Goal: Use online tool/utility: Use online tool/utility

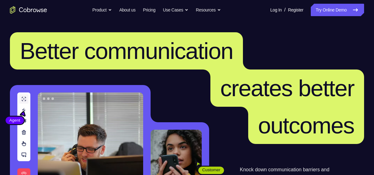
click at [345, 5] on link "Try Online Demo" at bounding box center [337, 10] width 53 height 12
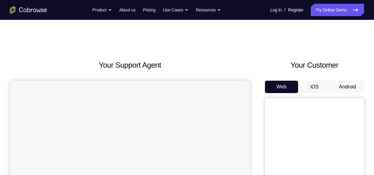
click at [347, 86] on button "Android" at bounding box center [347, 87] width 33 height 12
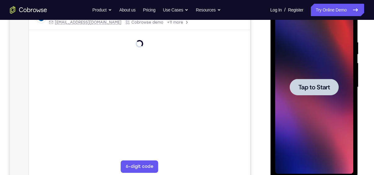
click at [319, 90] on span "Tap to Start" at bounding box center [314, 87] width 32 height 6
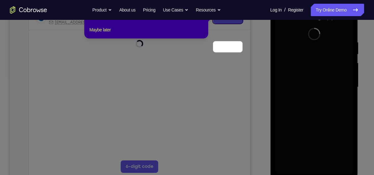
scroll to position [78, 0]
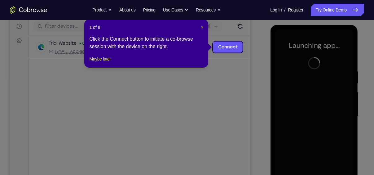
click at [202, 28] on span "×" at bounding box center [202, 27] width 2 height 5
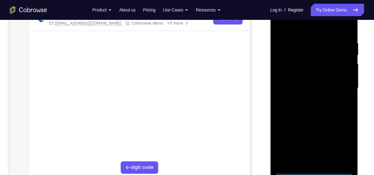
scroll to position [105, 0]
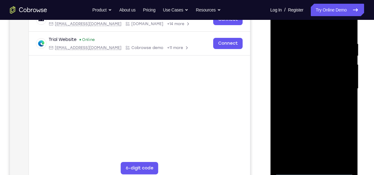
click at [312, 169] on div at bounding box center [314, 88] width 78 height 173
click at [343, 145] on div at bounding box center [314, 88] width 78 height 173
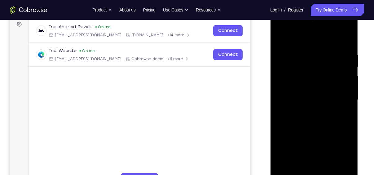
scroll to position [77, 0]
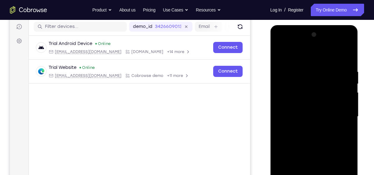
click at [306, 61] on div at bounding box center [314, 116] width 78 height 173
click at [338, 114] on div at bounding box center [314, 116] width 78 height 173
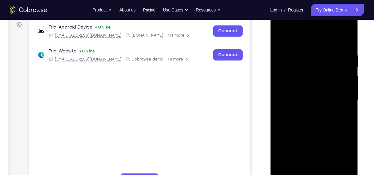
scroll to position [95, 0]
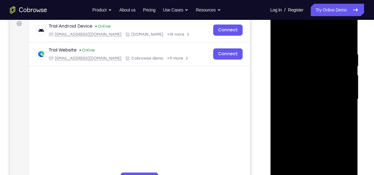
click at [307, 111] on div at bounding box center [314, 98] width 78 height 173
click at [315, 84] on div at bounding box center [314, 98] width 78 height 173
click at [318, 93] on div at bounding box center [314, 98] width 78 height 173
click at [323, 110] on div at bounding box center [314, 98] width 78 height 173
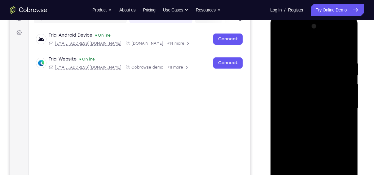
scroll to position [86, 0]
click at [294, 105] on div at bounding box center [314, 107] width 78 height 173
click at [311, 127] on div at bounding box center [314, 107] width 78 height 173
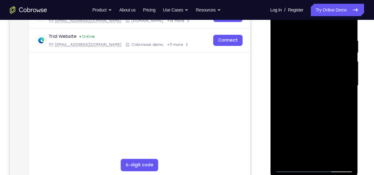
scroll to position [123, 0]
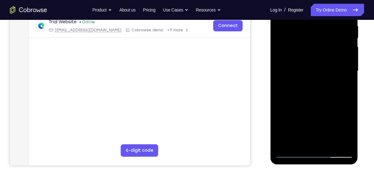
click at [295, 91] on div at bounding box center [314, 70] width 78 height 173
click at [316, 90] on div at bounding box center [314, 70] width 78 height 173
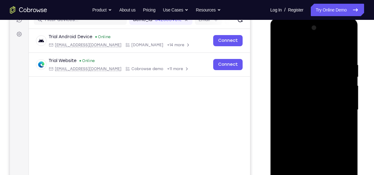
scroll to position [83, 0]
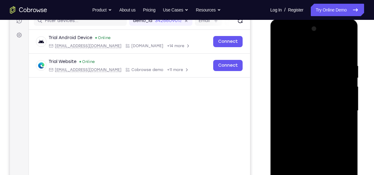
click at [286, 122] on div at bounding box center [314, 110] width 78 height 173
click at [297, 106] on div at bounding box center [314, 110] width 78 height 173
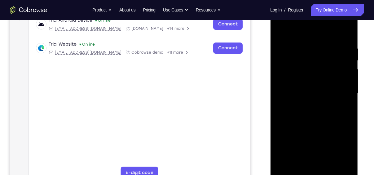
click at [344, 166] on div at bounding box center [314, 93] width 78 height 173
click at [329, 114] on div at bounding box center [314, 93] width 78 height 173
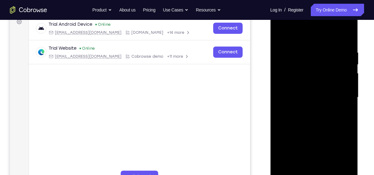
scroll to position [93, 0]
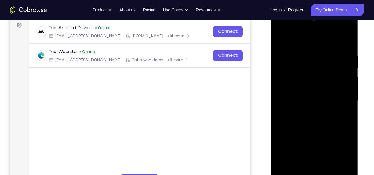
drag, startPoint x: 316, startPoint y: 124, endPoint x: 320, endPoint y: 69, distance: 55.3
click at [320, 69] on div at bounding box center [314, 100] width 78 height 173
drag, startPoint x: 319, startPoint y: 114, endPoint x: 327, endPoint y: 40, distance: 73.8
click at [327, 40] on div at bounding box center [314, 100] width 78 height 173
click at [297, 62] on div at bounding box center [314, 100] width 78 height 173
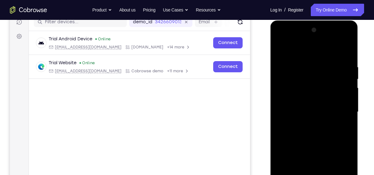
scroll to position [83, 0]
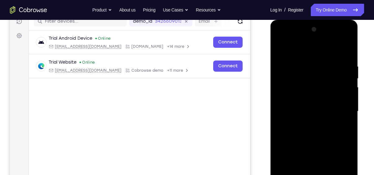
drag, startPoint x: 304, startPoint y: 84, endPoint x: 303, endPoint y: 165, distance: 81.4
click at [303, 165] on div at bounding box center [314, 110] width 78 height 173
drag, startPoint x: 307, startPoint y: 81, endPoint x: 307, endPoint y: 190, distance: 108.4
click at [307, 174] on div at bounding box center [314, 110] width 78 height 173
click at [330, 63] on div at bounding box center [314, 110] width 78 height 173
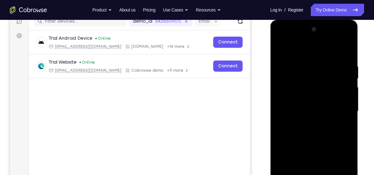
click at [312, 143] on div at bounding box center [314, 110] width 78 height 173
drag, startPoint x: 312, startPoint y: 143, endPoint x: 316, endPoint y: 110, distance: 33.3
click at [316, 110] on div at bounding box center [314, 110] width 78 height 173
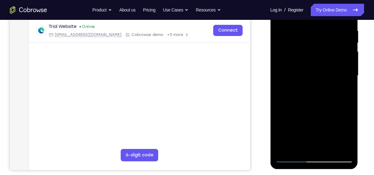
scroll to position [115, 0]
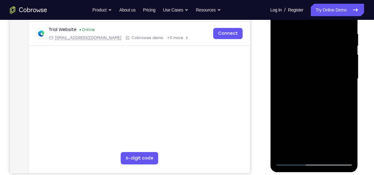
click at [307, 149] on div at bounding box center [314, 78] width 78 height 173
click at [344, 96] on div at bounding box center [314, 78] width 78 height 173
click at [345, 136] on div at bounding box center [314, 78] width 78 height 173
click at [342, 93] on div at bounding box center [314, 78] width 78 height 173
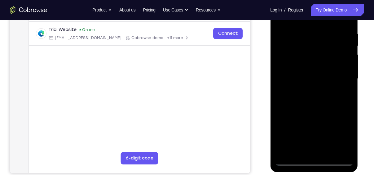
drag, startPoint x: 327, startPoint y: 56, endPoint x: 334, endPoint y: 13, distance: 43.6
click at [334, 13] on div at bounding box center [314, 78] width 78 height 173
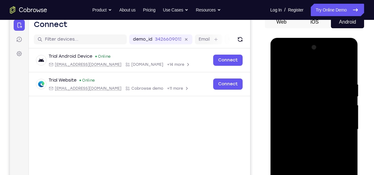
scroll to position [98, 0]
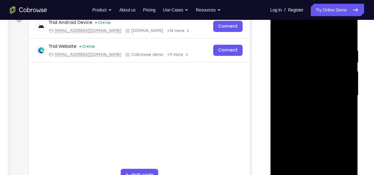
click at [281, 34] on div at bounding box center [314, 95] width 78 height 173
